Goal: Task Accomplishment & Management: Manage account settings

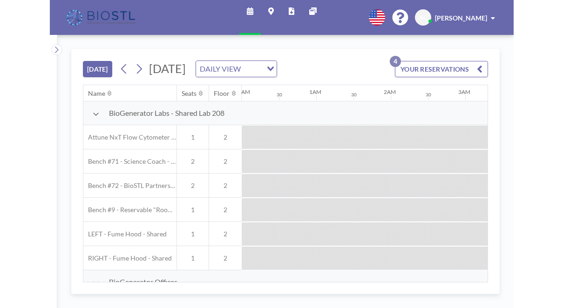
scroll to position [0, 605]
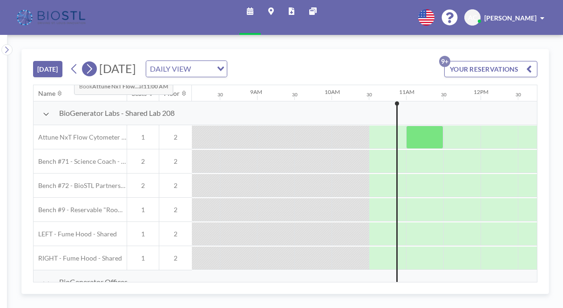
click at [85, 62] on icon at bounding box center [89, 69] width 9 height 14
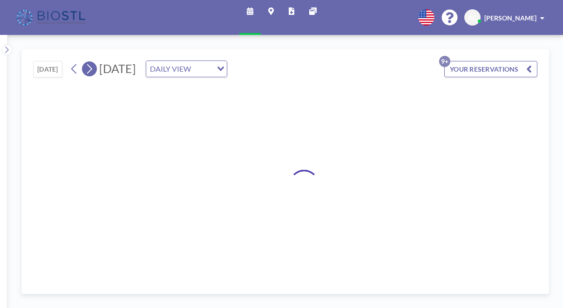
click at [85, 62] on icon at bounding box center [89, 69] width 9 height 14
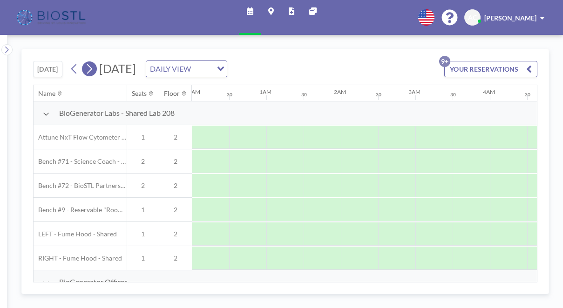
scroll to position [0, 454]
click at [85, 62] on icon at bounding box center [89, 69] width 9 height 14
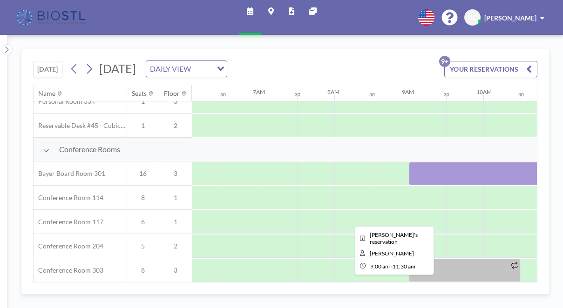
scroll to position [217, 454]
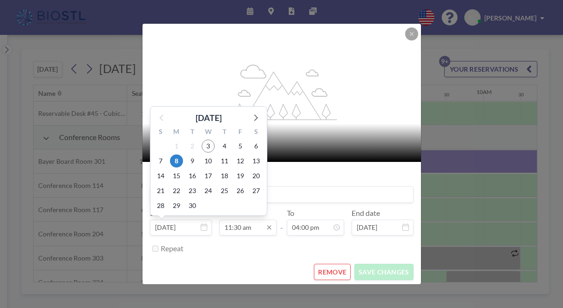
scroll to position [0, 0]
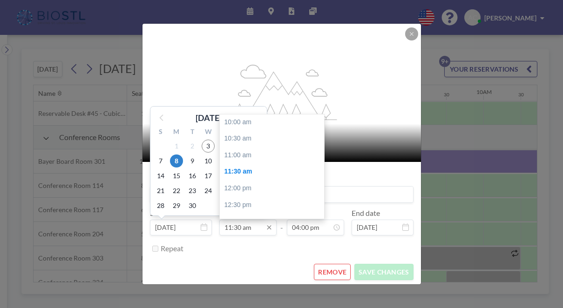
click at [238, 220] on input "11:30 am" at bounding box center [247, 228] width 57 height 16
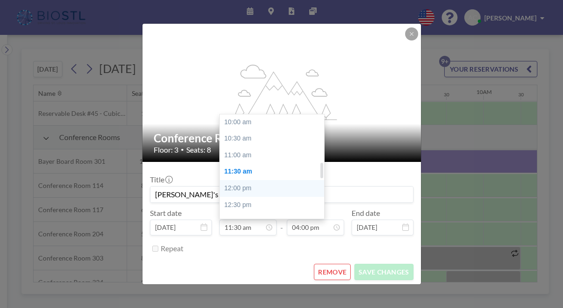
scroll to position [315, 0]
click at [260, 164] on div "11:00 am" at bounding box center [272, 172] width 104 height 17
type input "11:00 am"
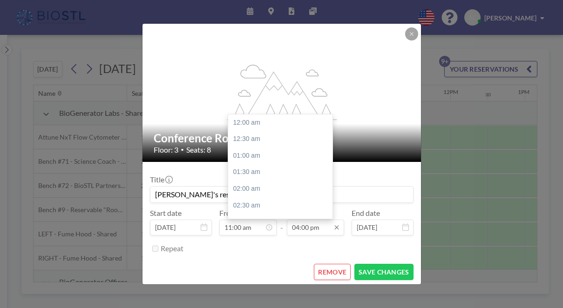
scroll to position [462, 0]
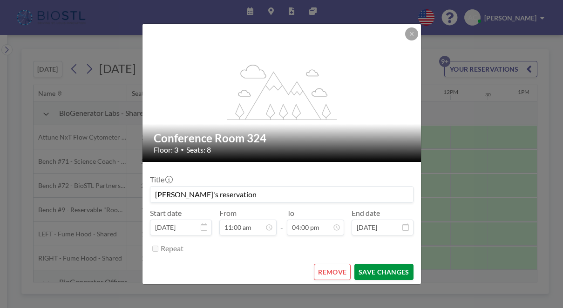
click at [369, 264] on button "SAVE CHANGES" at bounding box center [383, 272] width 59 height 16
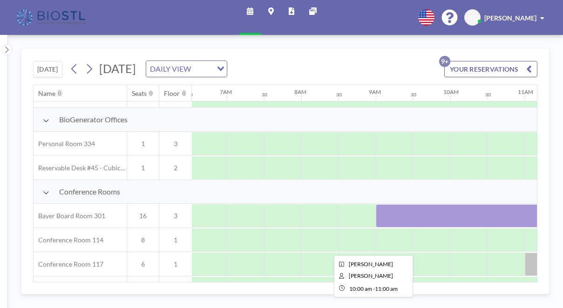
scroll to position [163, 488]
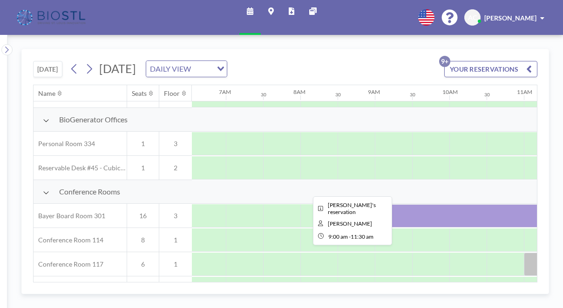
click at [375, 204] on div at bounding box center [468, 215] width 186 height 23
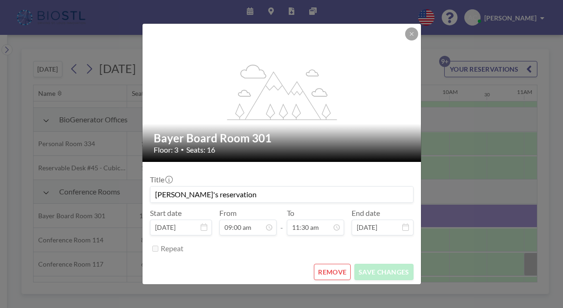
click at [320, 264] on button "REMOVE" at bounding box center [332, 272] width 37 height 16
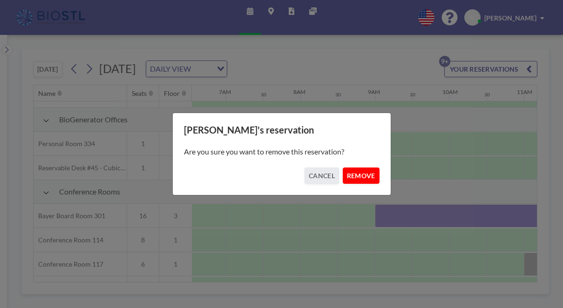
click at [352, 176] on button "REMOVE" at bounding box center [361, 176] width 37 height 16
